Goal: Task Accomplishment & Management: Manage account settings

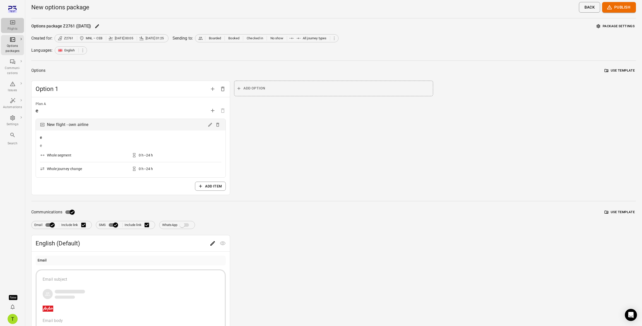
click at [13, 25] on icon "Main navigation" at bounding box center [13, 22] width 6 height 6
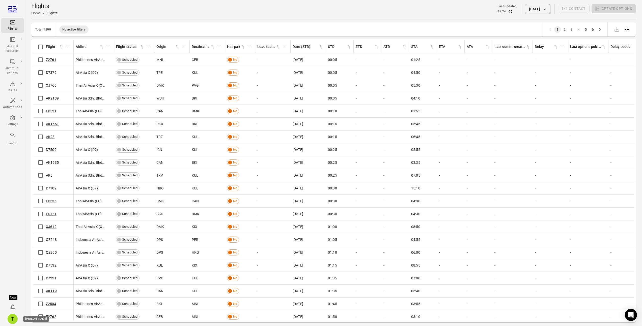
click at [13, 317] on div "T" at bounding box center [13, 319] width 10 height 10
click at [36, 319] on button "Log out" at bounding box center [39, 317] width 38 height 9
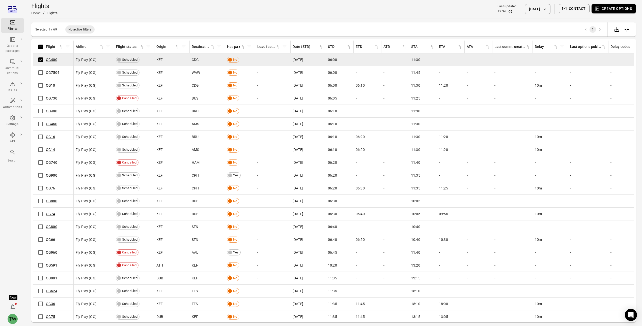
click at [608, 8] on button "Create options" at bounding box center [613, 8] width 44 height 9
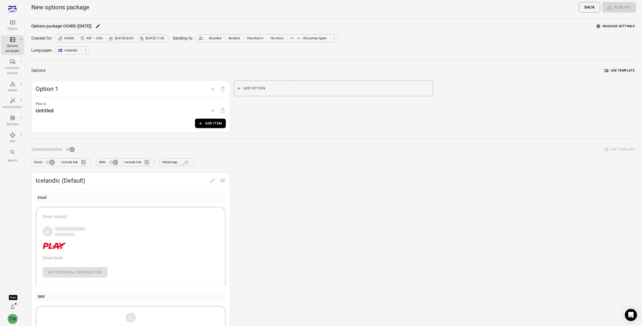
click at [610, 26] on button "Package settings" at bounding box center [615, 26] width 41 height 8
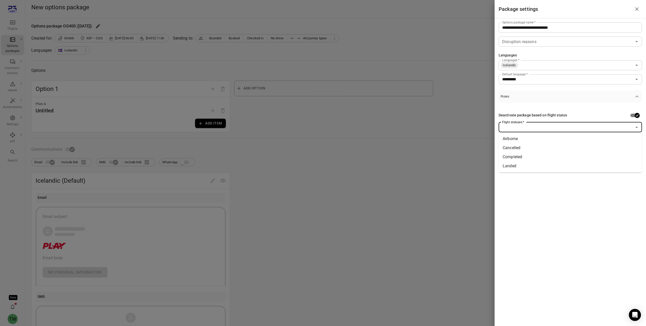
click at [589, 130] on input "Flight statuses   *" at bounding box center [566, 127] width 132 height 7
click at [573, 162] on li "Landed" at bounding box center [569, 166] width 143 height 9
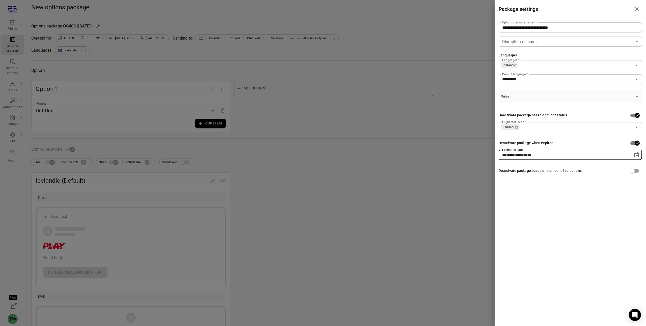
click at [609, 152] on div "** **** **** ** * **" at bounding box center [565, 155] width 127 height 10
click at [635, 155] on icon "Choose date" at bounding box center [636, 155] width 6 height 6
click at [548, 227] on button "28" at bounding box center [548, 227] width 9 height 9
type input "**********"
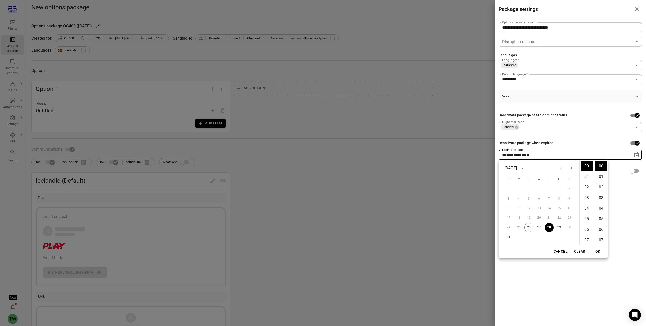
click at [617, 191] on div "**********" at bounding box center [569, 163] width 151 height 326
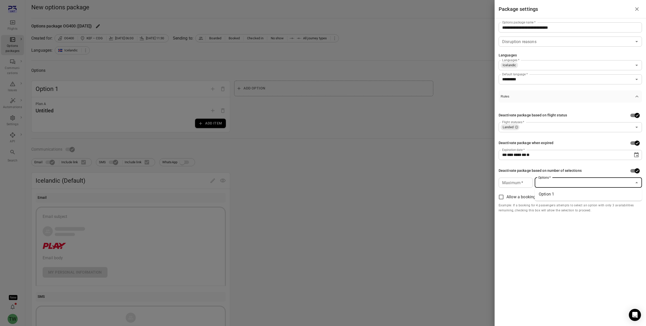
click at [552, 185] on input "Options   *" at bounding box center [584, 182] width 96 height 7
click at [557, 196] on li "Option 1" at bounding box center [587, 194] width 107 height 9
click at [442, 194] on div at bounding box center [323, 163] width 646 height 326
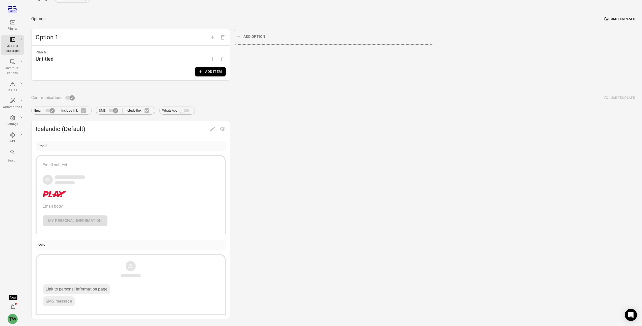
scroll to position [46, 0]
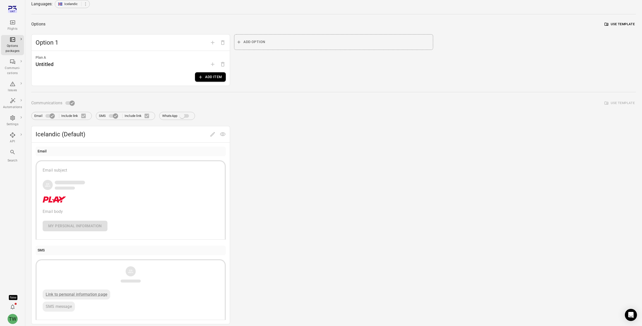
click at [212, 75] on button "Add item" at bounding box center [210, 76] width 31 height 9
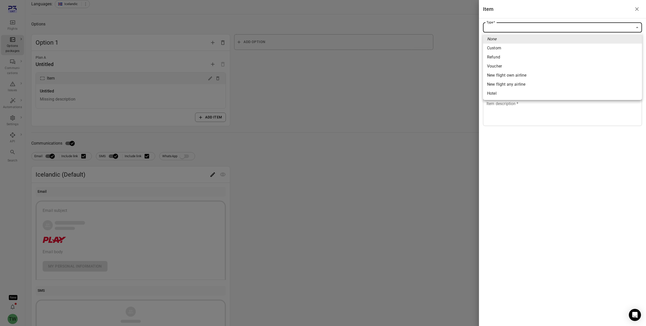
click at [515, 30] on body "Flights Options packages Communi-cations Issues Automations Settings API Search…" at bounding box center [323, 169] width 646 height 431
click at [507, 51] on span "Custom" at bounding box center [562, 48] width 151 height 6
type input "******"
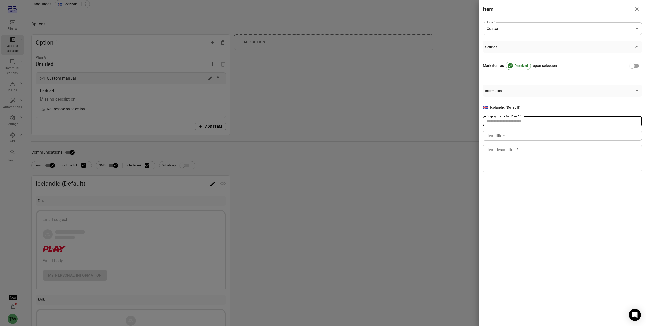
click at [502, 123] on input "Display name for Plan A   *" at bounding box center [562, 122] width 159 height 10
type input "****"
click at [503, 140] on input "Item title   *" at bounding box center [562, 136] width 159 height 10
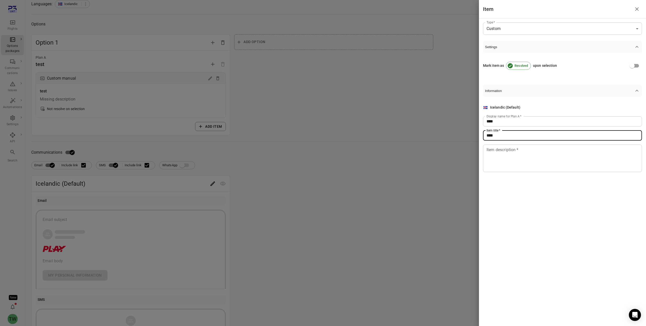
type input "****"
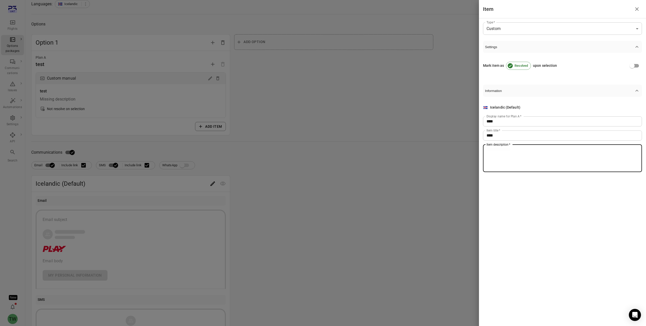
click at [504, 162] on textarea "Item description   *" at bounding box center [562, 158] width 152 height 23
type textarea "****"
click at [441, 177] on div at bounding box center [323, 163] width 646 height 326
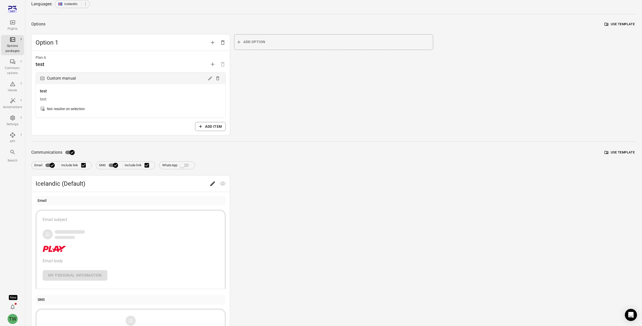
scroll to position [0, 0]
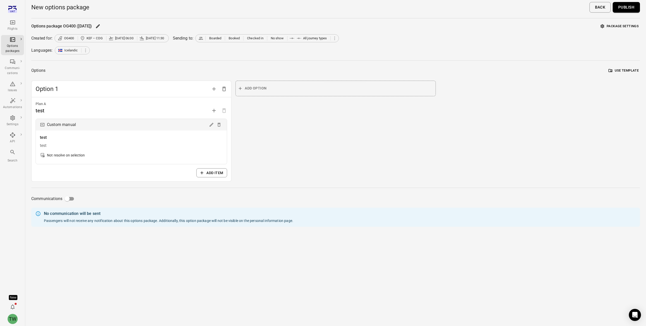
click at [624, 9] on button "Publish" at bounding box center [625, 7] width 27 height 11
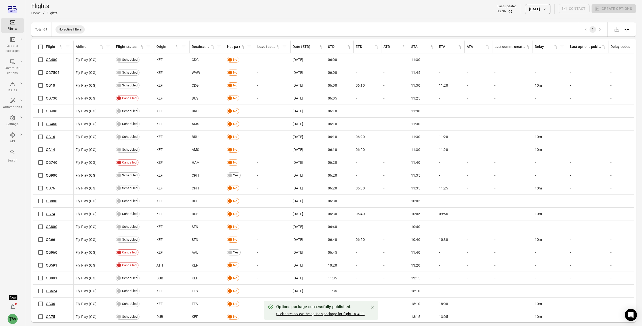
click at [324, 314] on link "Click here to view the options package for flight OG400." at bounding box center [320, 314] width 88 height 4
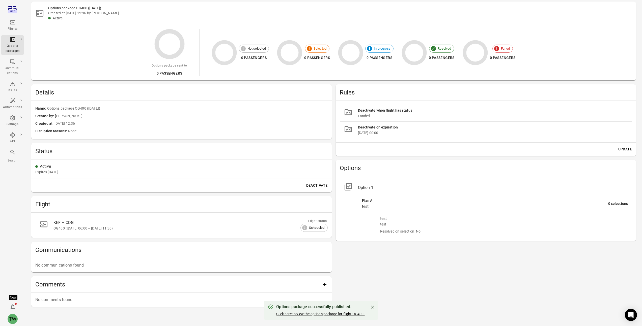
scroll to position [34, 0]
click at [372, 128] on div "Deactivate on expiration" at bounding box center [493, 127] width 270 height 6
click at [623, 148] on button "Update" at bounding box center [625, 148] width 18 height 9
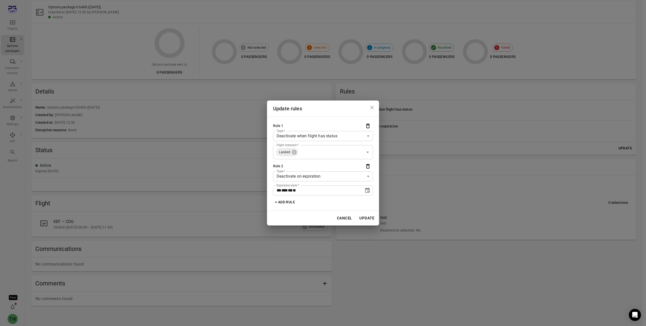
click at [288, 203] on button "+ Add rule" at bounding box center [285, 202] width 24 height 9
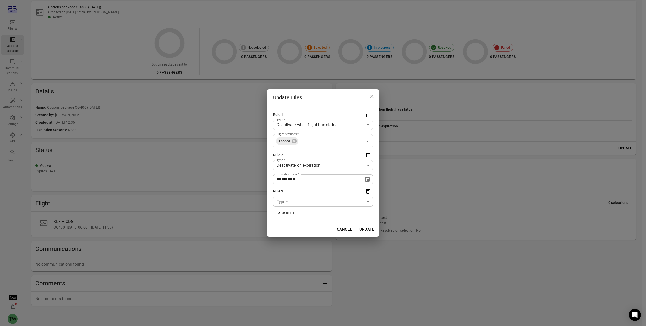
click at [301, 199] on body "Flights Options packages Communi-cations Issues Automations Settings API Search…" at bounding box center [323, 150] width 646 height 368
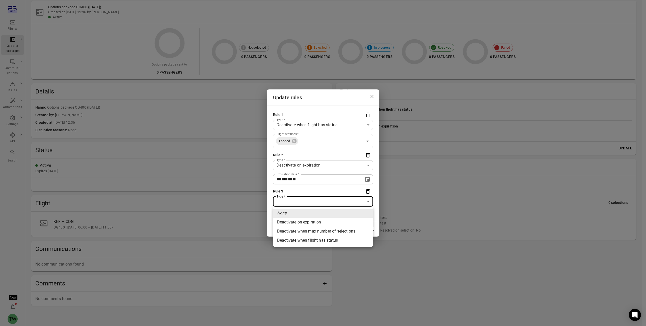
click at [307, 222] on li "Deactivate on expiration" at bounding box center [323, 222] width 100 height 9
type input "**********"
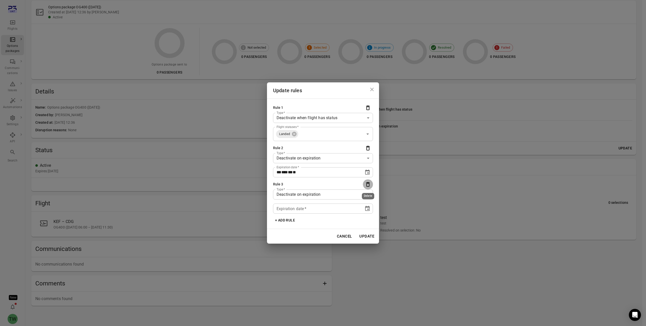
click at [366, 186] on icon "Delete" at bounding box center [368, 184] width 4 height 5
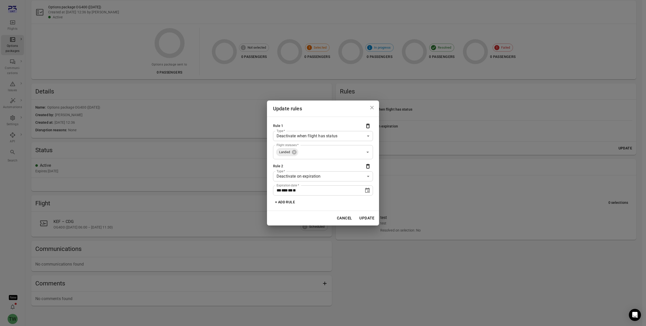
click at [288, 203] on button "+ Add rule" at bounding box center [285, 202] width 24 height 9
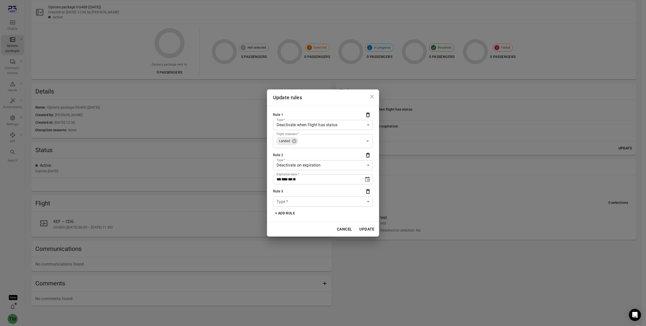
click at [295, 201] on body "Flights Options packages Communi-cations Issues Automations Settings API Search…" at bounding box center [323, 150] width 646 height 368
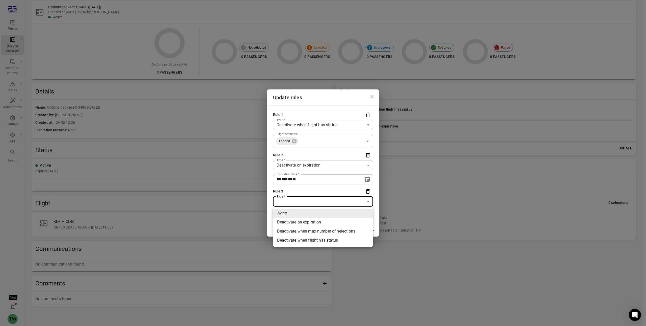
click at [294, 221] on li "Deactivate on expiration" at bounding box center [323, 222] width 100 height 9
type input "**********"
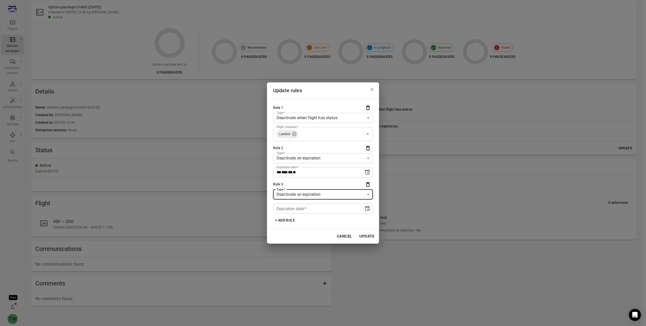
click at [294, 210] on span "**" at bounding box center [291, 209] width 5 height 4
click at [365, 209] on icon "Choose date" at bounding box center [367, 209] width 6 height 6
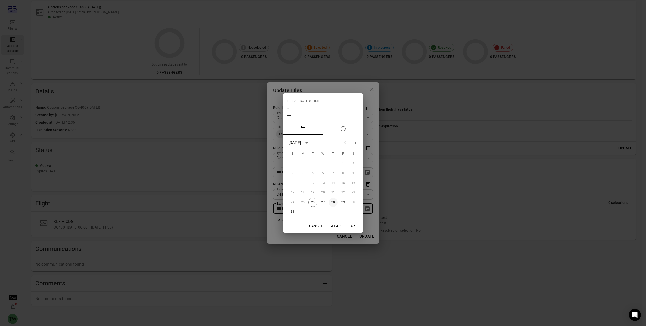
click at [336, 203] on button "28" at bounding box center [332, 202] width 9 height 9
click at [345, 202] on button "29" at bounding box center [342, 202] width 9 height 9
type input "**********"
click at [354, 229] on button "OK" at bounding box center [353, 226] width 16 height 9
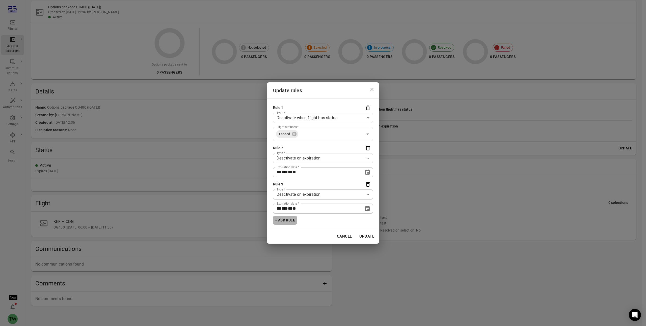
click at [289, 220] on button "+ Add rule" at bounding box center [285, 220] width 24 height 9
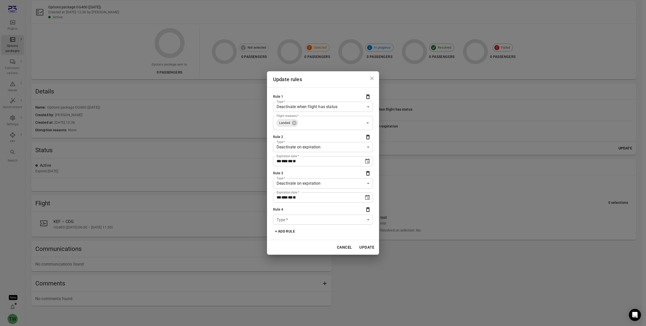
click at [300, 219] on body "Flights Options packages Communi-cations Issues Automations Settings API Search…" at bounding box center [323, 150] width 646 height 368
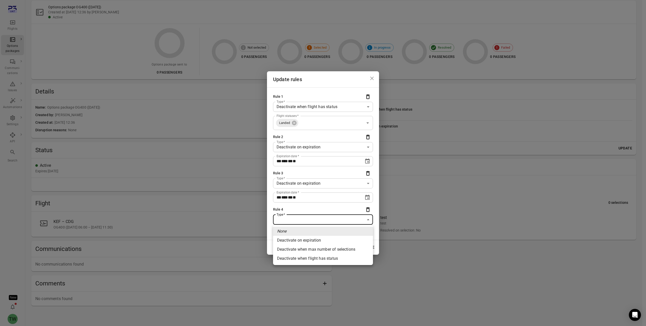
click at [311, 249] on li "Deactivate when max number of selections" at bounding box center [323, 249] width 100 height 9
type input "**********"
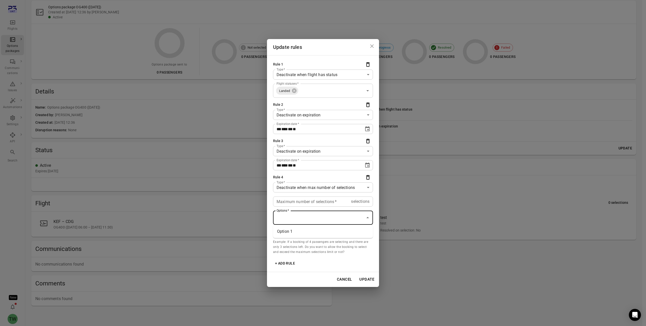
click at [302, 217] on input "Options   *" at bounding box center [319, 218] width 88 height 10
click at [296, 230] on li "Option 1" at bounding box center [323, 231] width 100 height 9
click at [364, 281] on button "Update" at bounding box center [366, 279] width 20 height 11
click at [322, 203] on input "Maximum number of selections   *" at bounding box center [311, 202] width 76 height 10
type input "*"
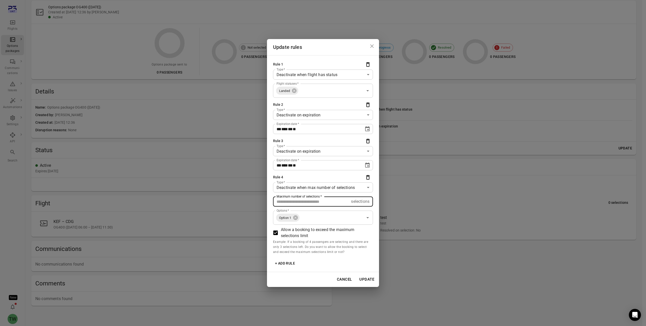
click at [363, 277] on button "Update" at bounding box center [366, 279] width 20 height 11
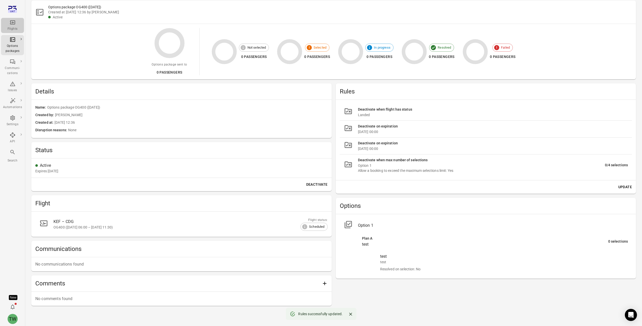
click at [12, 25] on icon "Main navigation" at bounding box center [13, 22] width 6 height 6
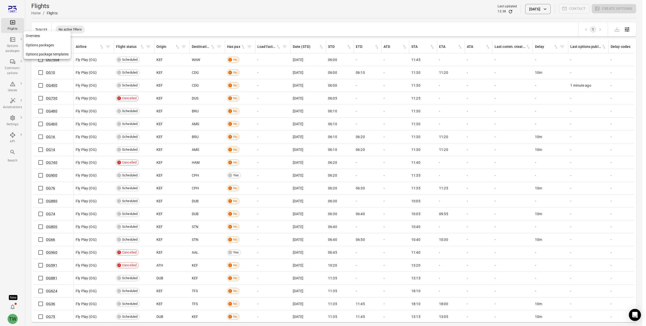
click at [13, 43] on div "Options packages" at bounding box center [12, 45] width 19 height 17
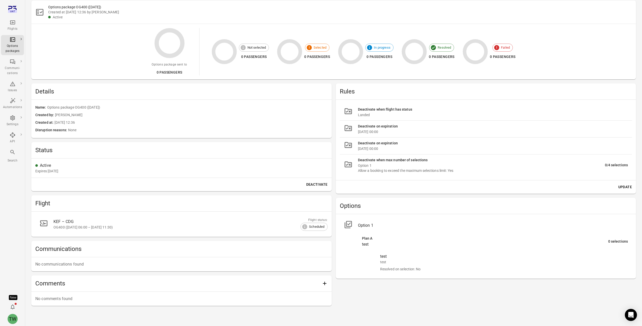
drag, startPoint x: 388, startPoint y: 148, endPoint x: 358, endPoint y: 149, distance: 29.5
click at [358, 149] on div "[DATE] 00:00" at bounding box center [493, 148] width 270 height 5
copy div "[DATE] 00:00"
click at [438, 84] on div "Rules" at bounding box center [486, 91] width 300 height 16
click at [416, 164] on div "Option 1" at bounding box center [481, 165] width 247 height 5
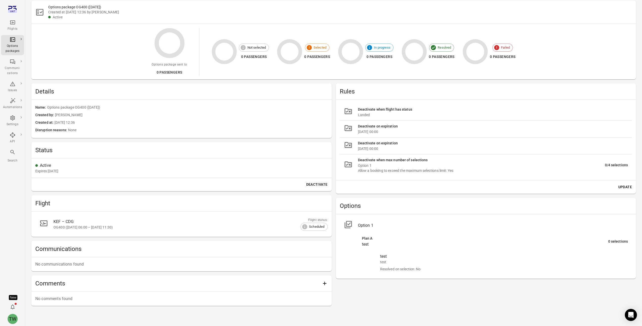
click at [622, 187] on button "Update" at bounding box center [625, 187] width 18 height 9
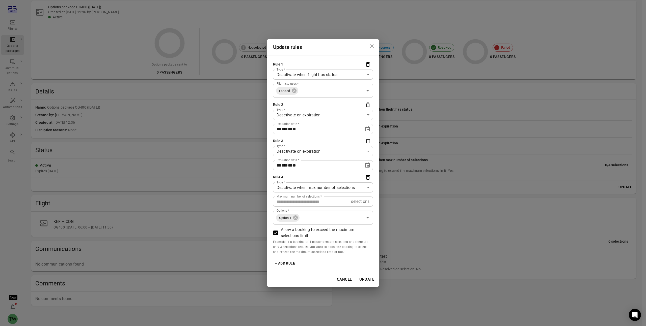
click at [372, 46] on icon "Close dialog" at bounding box center [372, 46] width 6 height 6
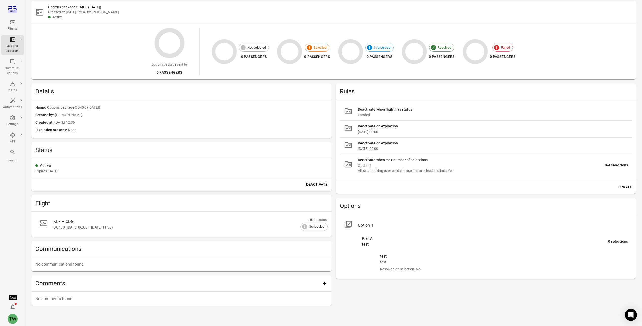
drag, startPoint x: 359, startPoint y: 133, endPoint x: 382, endPoint y: 132, distance: 23.5
click at [382, 132] on div "[DATE] 00:00" at bounding box center [493, 131] width 270 height 5
drag, startPoint x: 389, startPoint y: 132, endPoint x: 358, endPoint y: 132, distance: 31.8
click at [358, 132] on div "[DATE] 00:00" at bounding box center [493, 131] width 270 height 5
click at [361, 132] on div "[DATE] 00:00" at bounding box center [493, 131] width 270 height 5
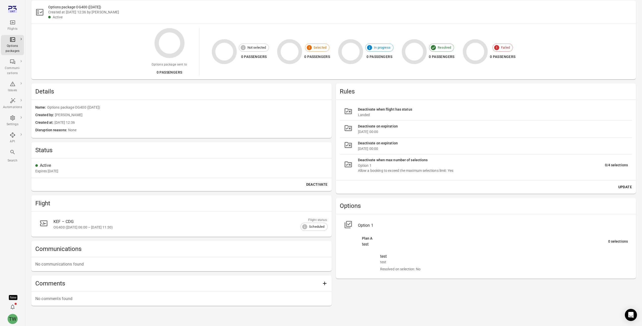
click at [622, 187] on button "Update" at bounding box center [625, 187] width 18 height 9
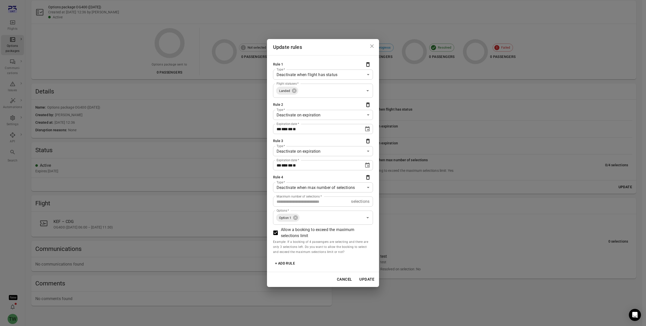
click at [371, 44] on icon "Close dialog" at bounding box center [372, 46] width 6 height 6
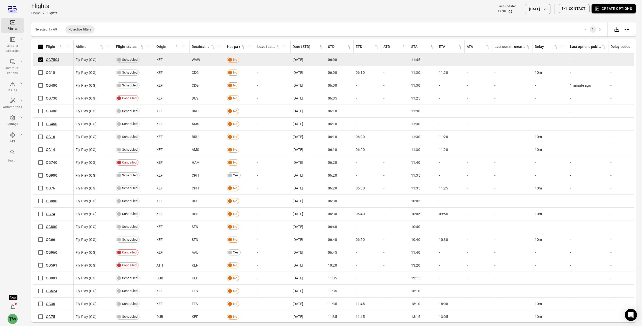
click at [609, 9] on button "Create options" at bounding box center [613, 8] width 44 height 9
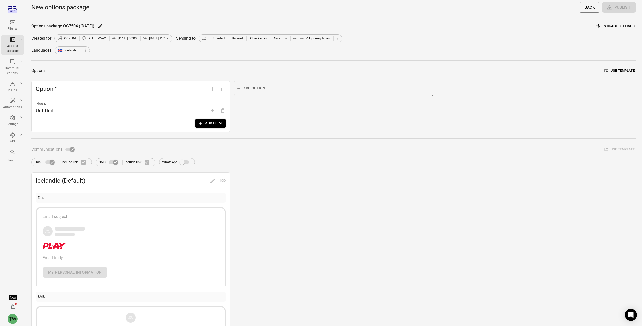
click at [607, 26] on button "Package settings" at bounding box center [615, 26] width 41 height 8
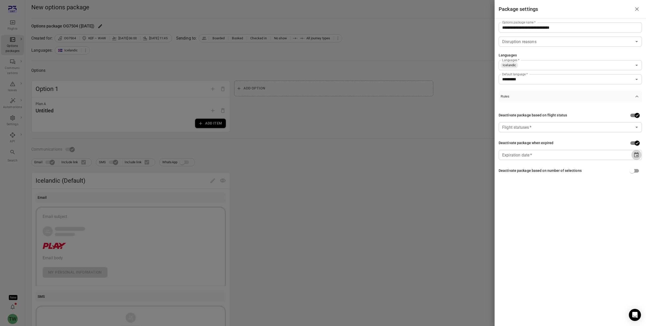
click at [637, 158] on icon "Choose date" at bounding box center [636, 155] width 6 height 6
click at [446, 178] on div at bounding box center [323, 163] width 646 height 326
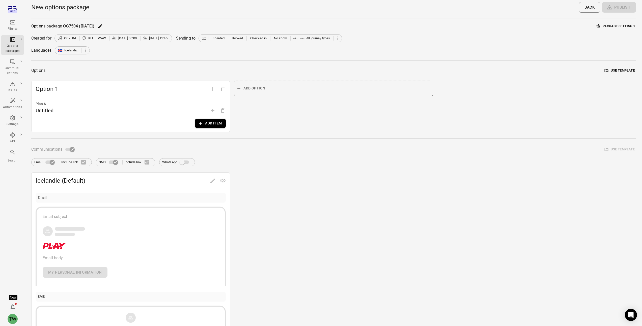
click at [612, 25] on button "Package settings" at bounding box center [615, 26] width 41 height 8
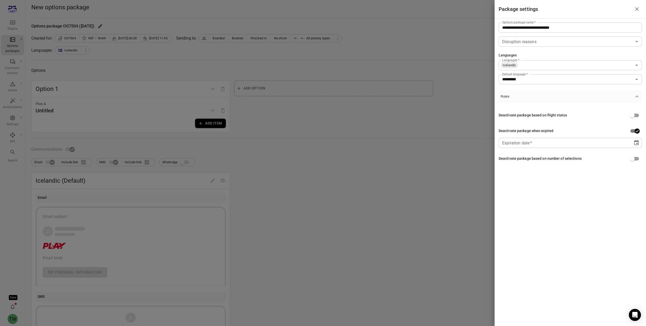
click at [564, 144] on div "** **** **** ** * **" at bounding box center [565, 143] width 127 height 10
click at [446, 134] on div at bounding box center [323, 163] width 646 height 326
